Goal: Communication & Community: Answer question/provide support

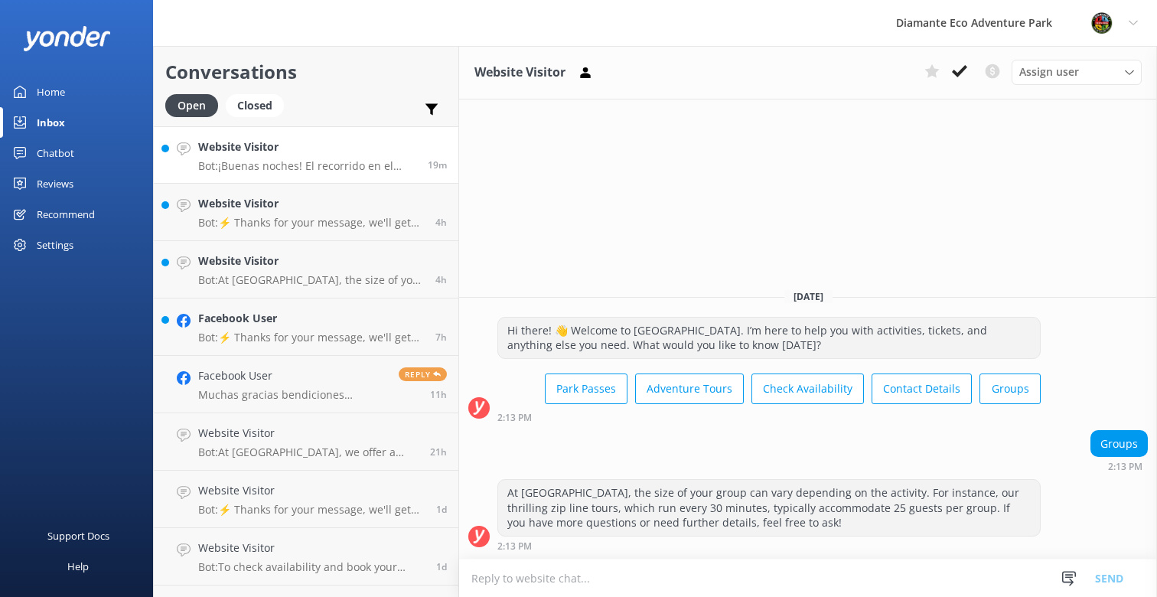
click at [278, 167] on p "Bot: ¡Buenas noches! El recorrido en el Santuario de Vida [PERSON_NAME][GEOGRAP…" at bounding box center [307, 166] width 218 height 14
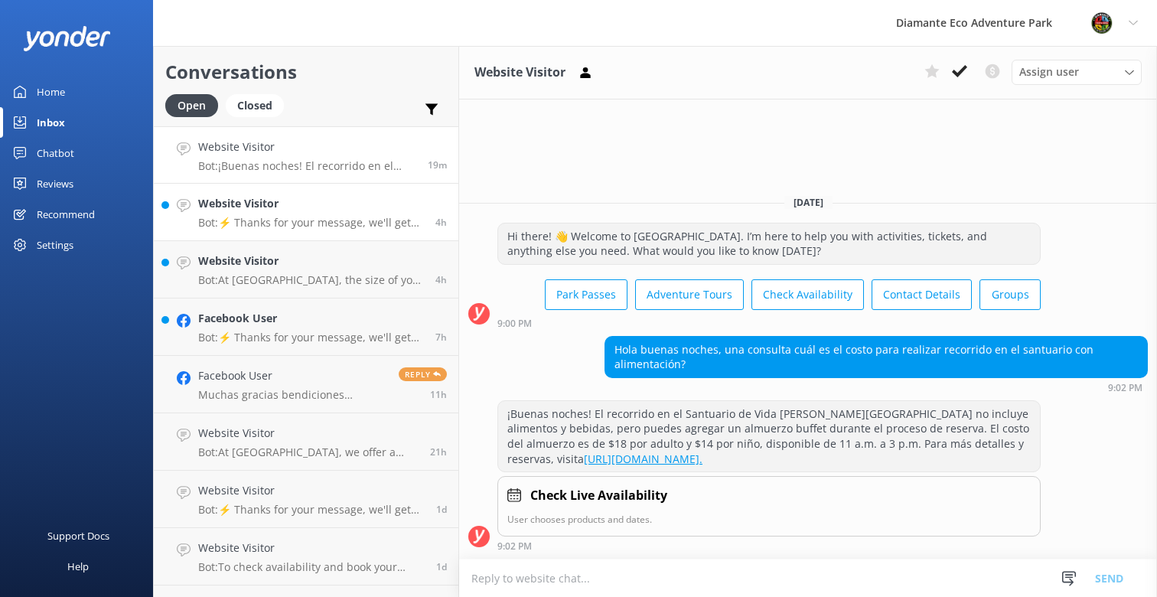
click at [249, 186] on link "Website Visitor Bot: ⚡ Thanks for your message, we'll get back to you as soon a…" at bounding box center [306, 212] width 305 height 57
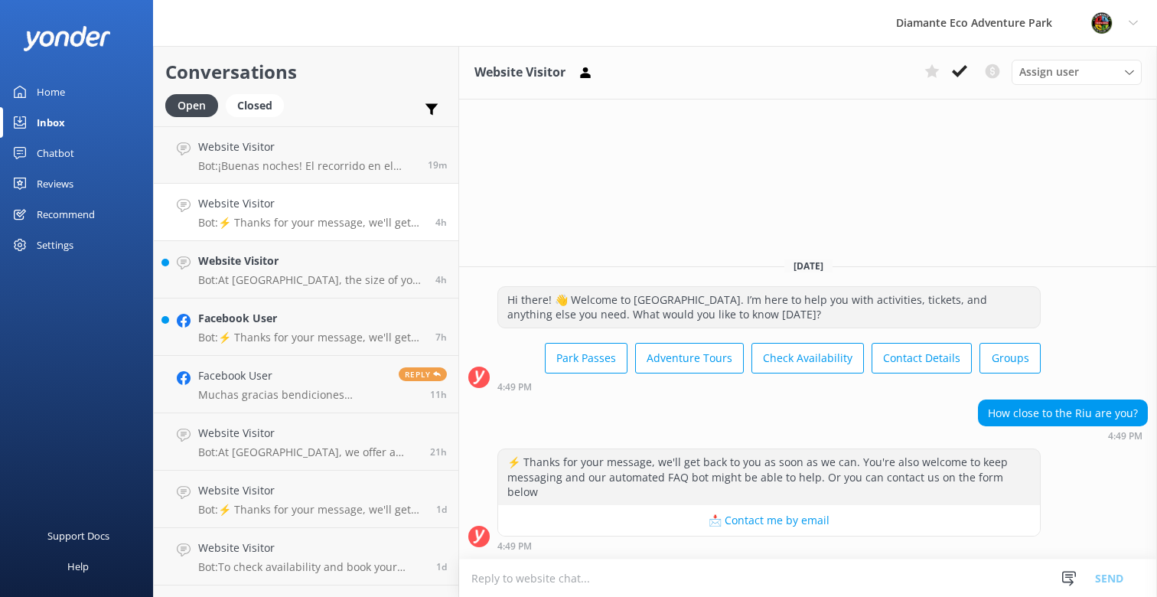
click at [557, 586] on textarea at bounding box center [808, 577] width 698 height 37
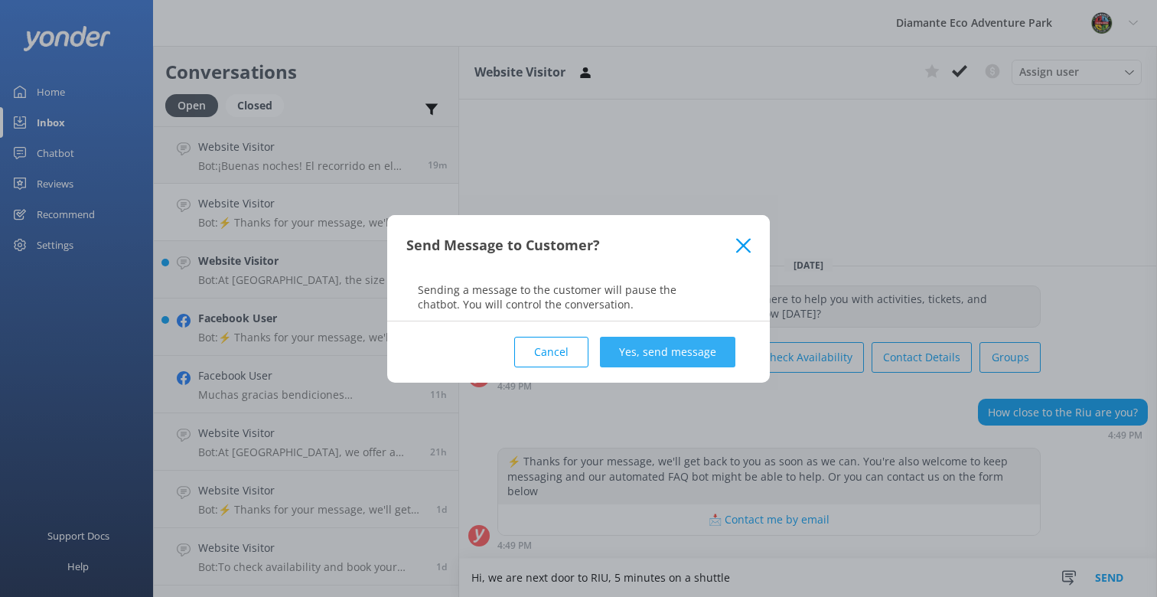
type textarea "Hi, we are next door to RIU, 5 minutes on a shuttle"
click at [677, 357] on button "Yes, send message" at bounding box center [667, 352] width 135 height 31
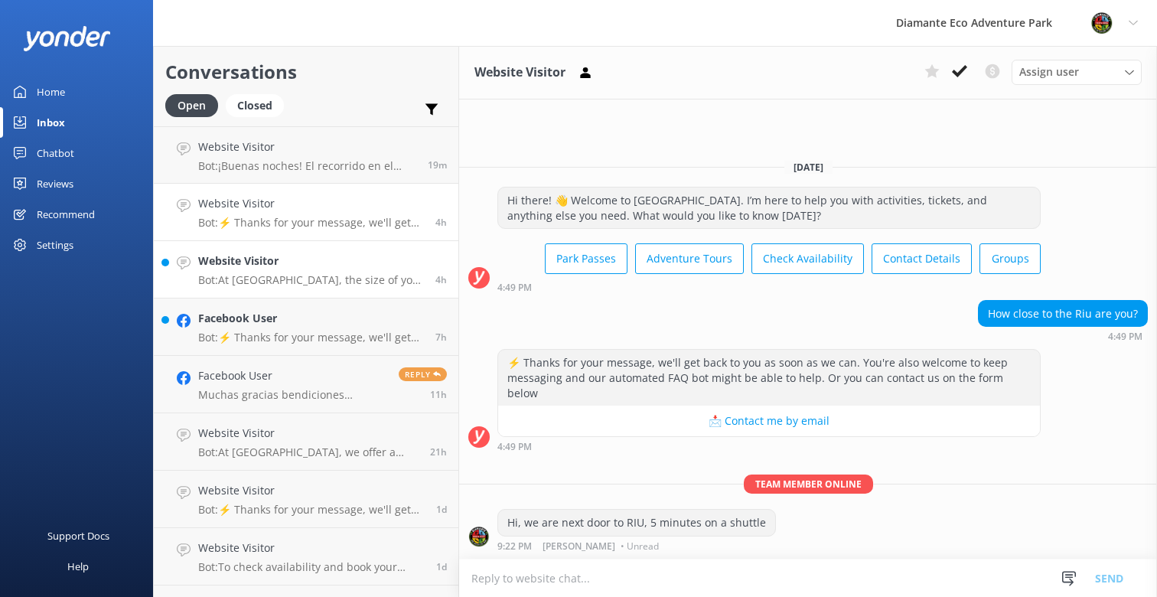
click at [272, 272] on div "Website Visitor Bot: At [GEOGRAPHIC_DATA], the size of your group can vary depe…" at bounding box center [311, 270] width 226 height 34
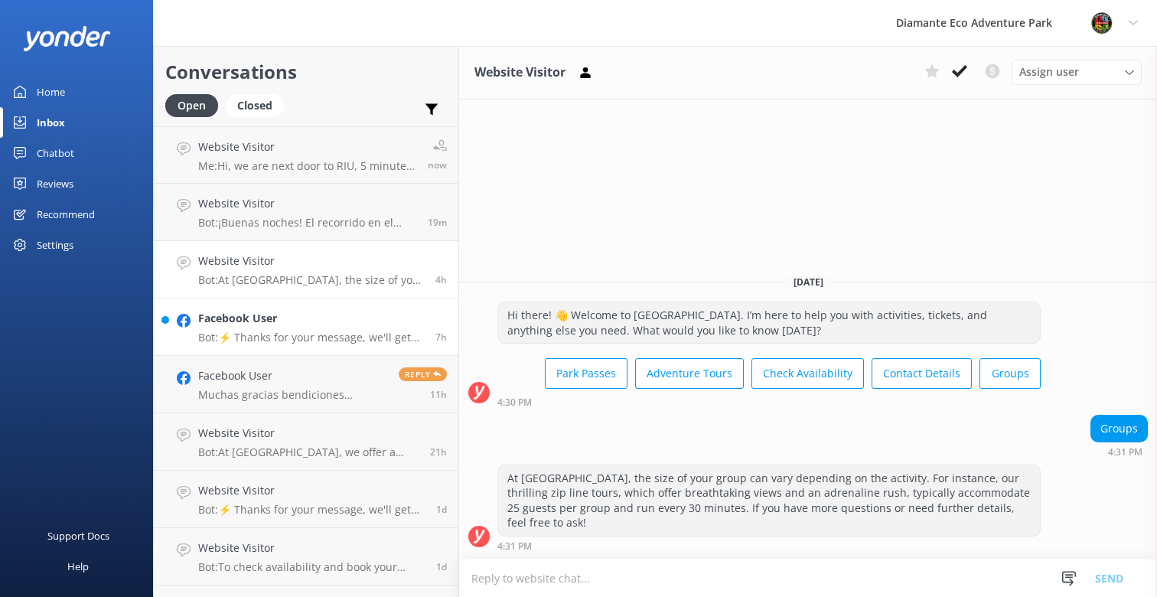
click at [255, 328] on div "Facebook User Bot: ⚡ Thanks for your message, we'll get back to you as soon as …" at bounding box center [311, 327] width 226 height 34
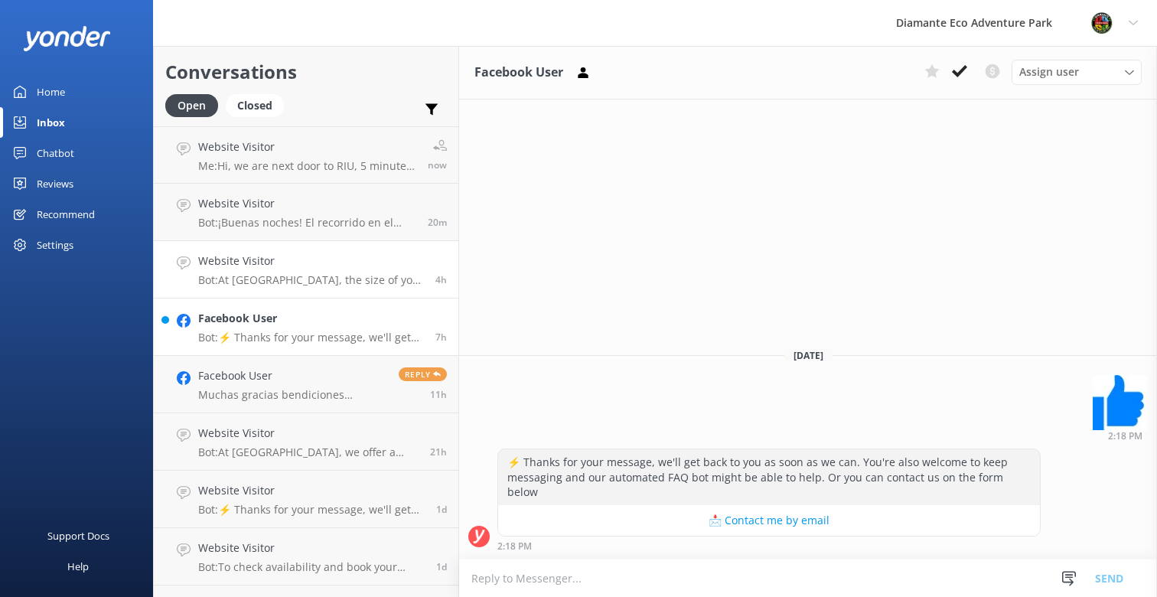
click at [230, 283] on p "Bot: At [GEOGRAPHIC_DATA], the size of your group can vary depending on the act…" at bounding box center [311, 280] width 226 height 14
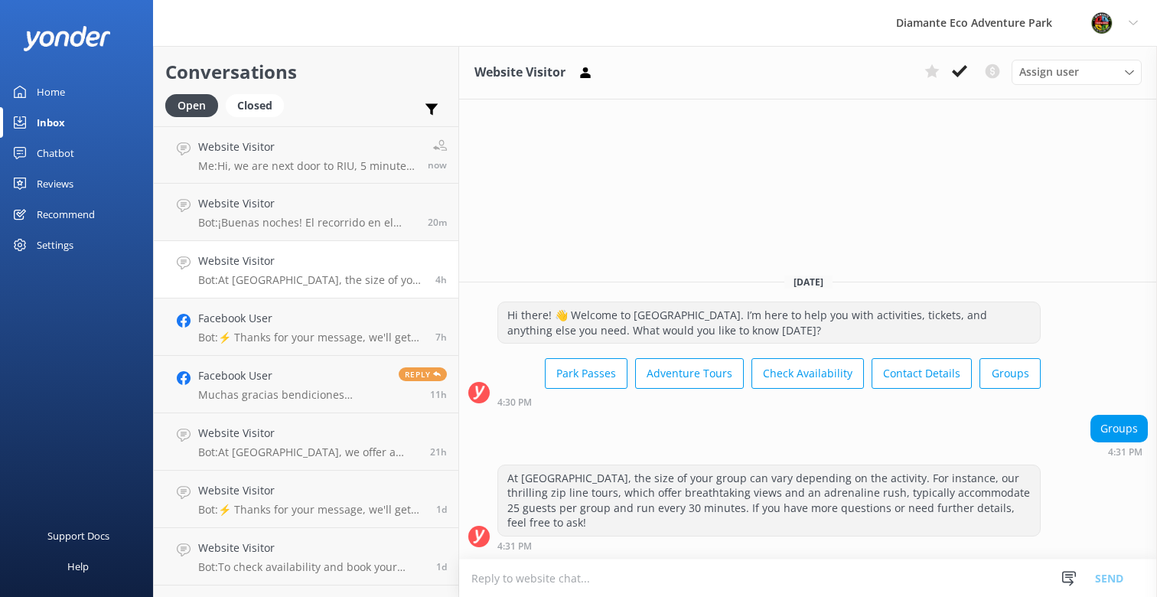
click at [522, 579] on textarea at bounding box center [808, 577] width 698 height 37
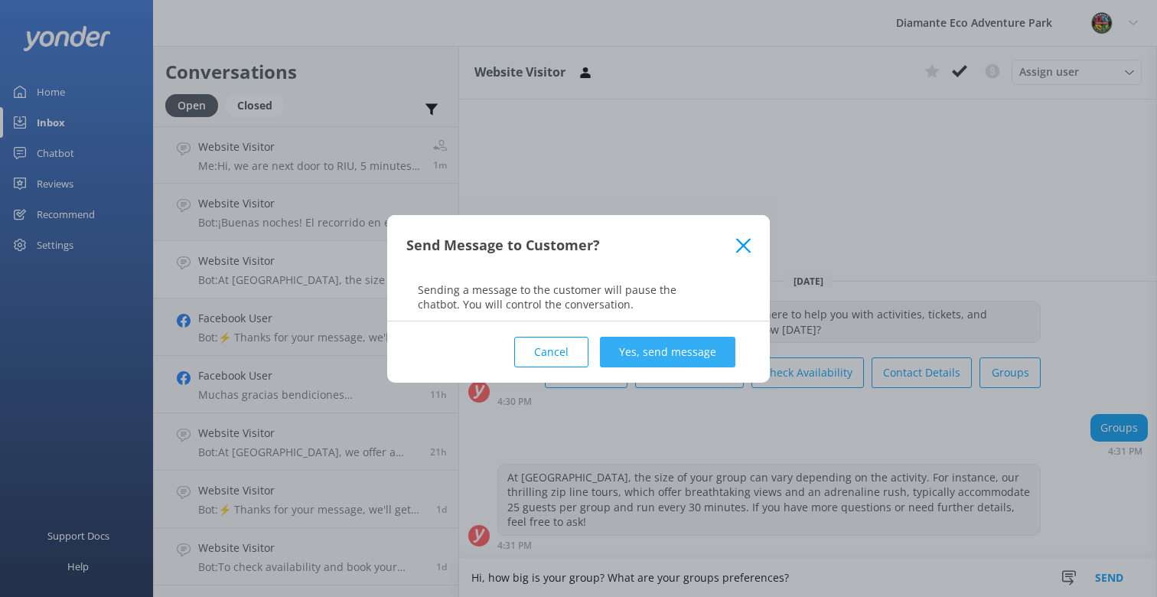
type textarea "Hi, how big is your group? What are your groups preferences?"
click at [676, 342] on button "Yes, send message" at bounding box center [667, 352] width 135 height 31
